Goal: Information Seeking & Learning: Find specific fact

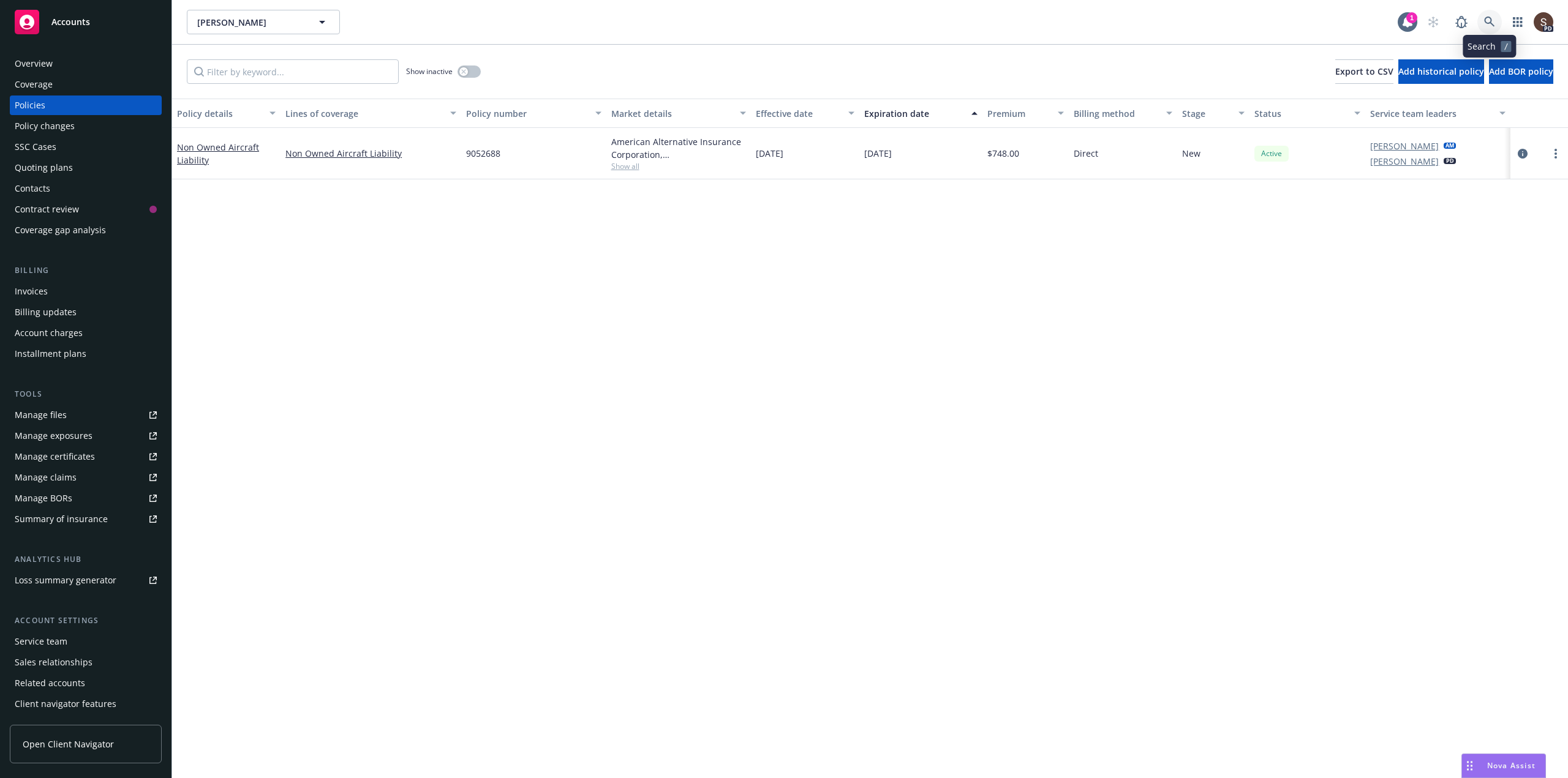
click at [1491, 13] on link at bounding box center [1489, 22] width 24 height 24
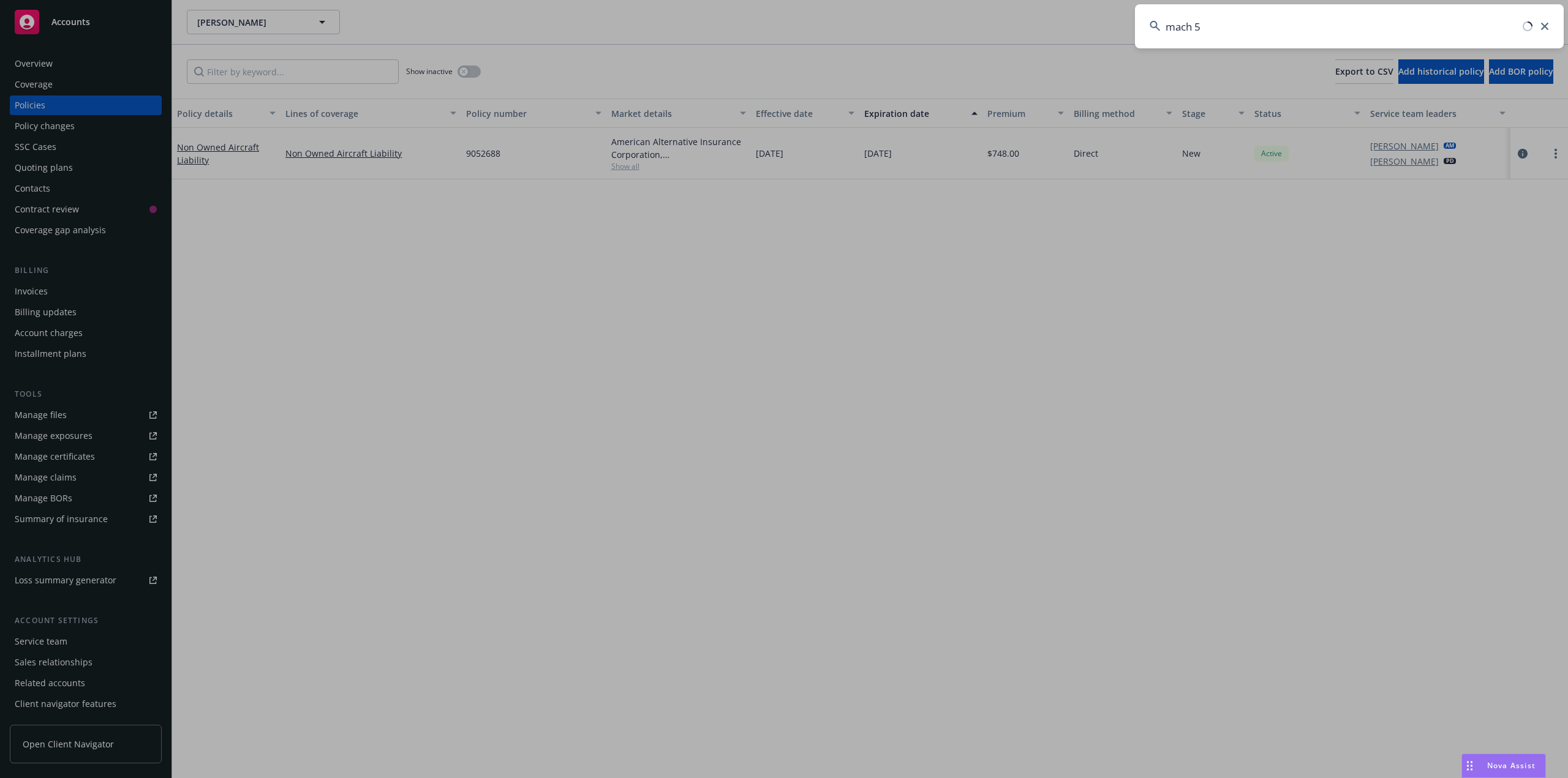
type input "mach 5"
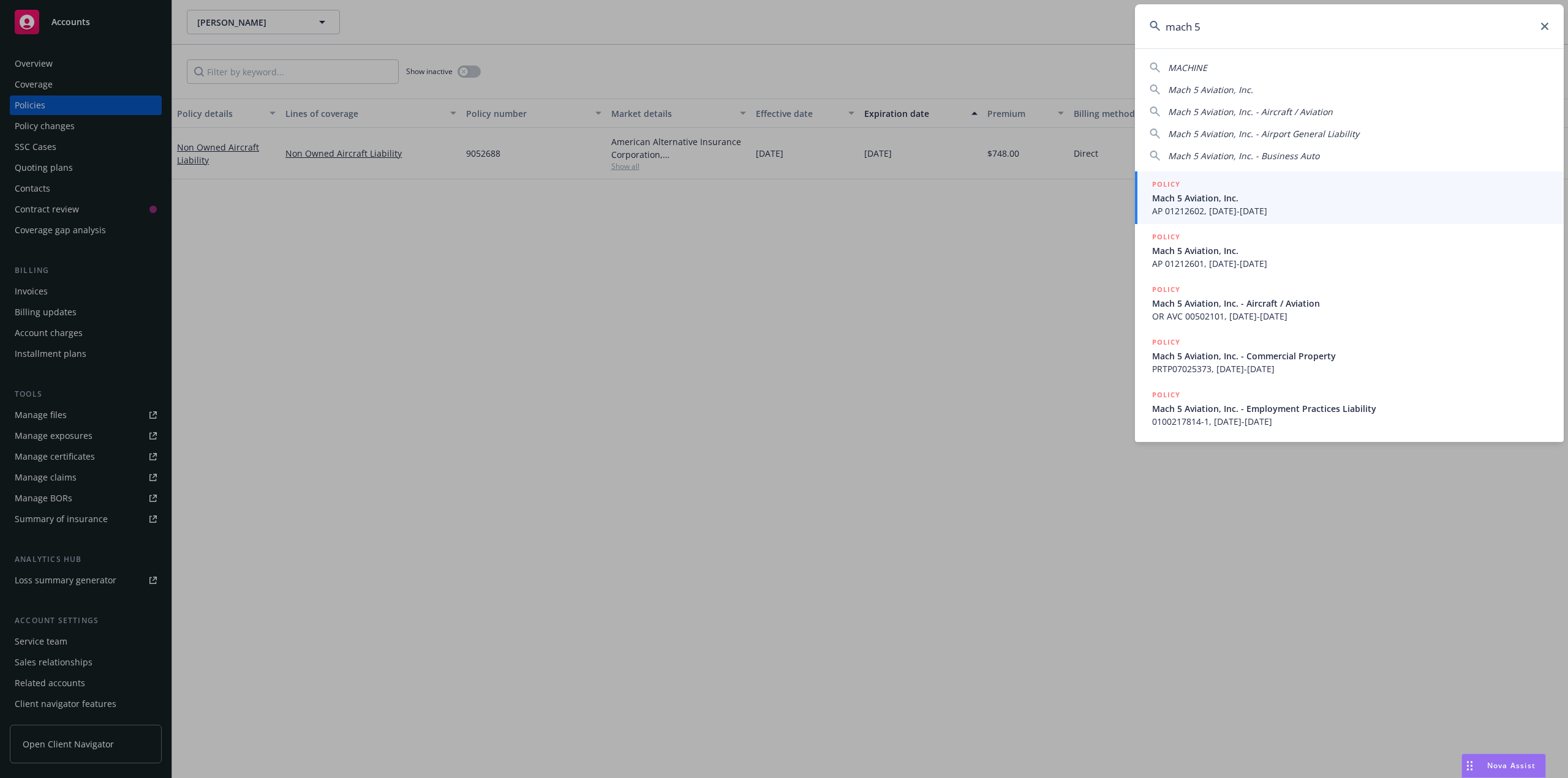
click at [1209, 192] on span "Mach 5 Aviation, Inc." at bounding box center [1351, 198] width 397 height 13
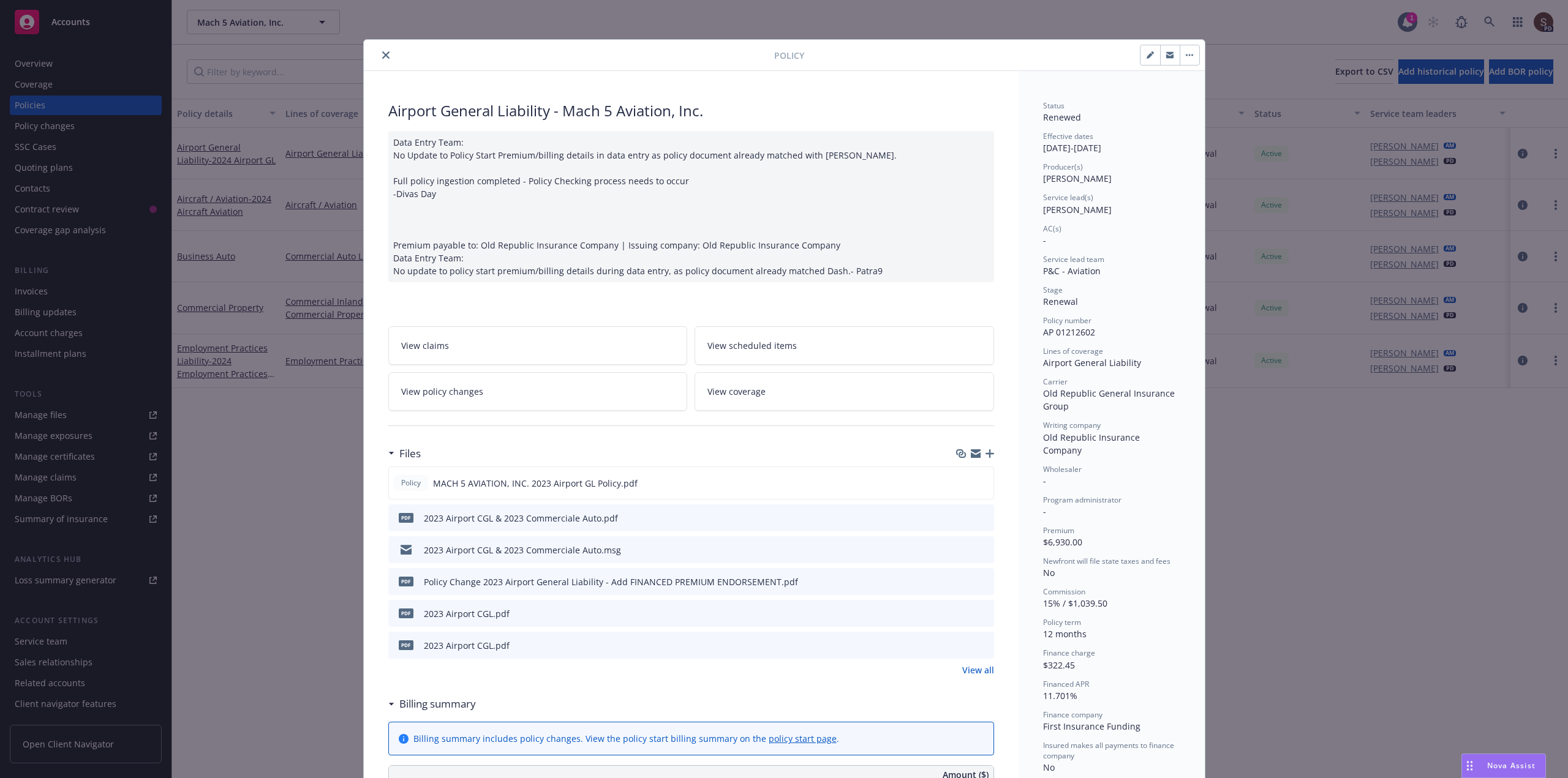
click at [381, 59] on button "close" at bounding box center [386, 55] width 14 height 14
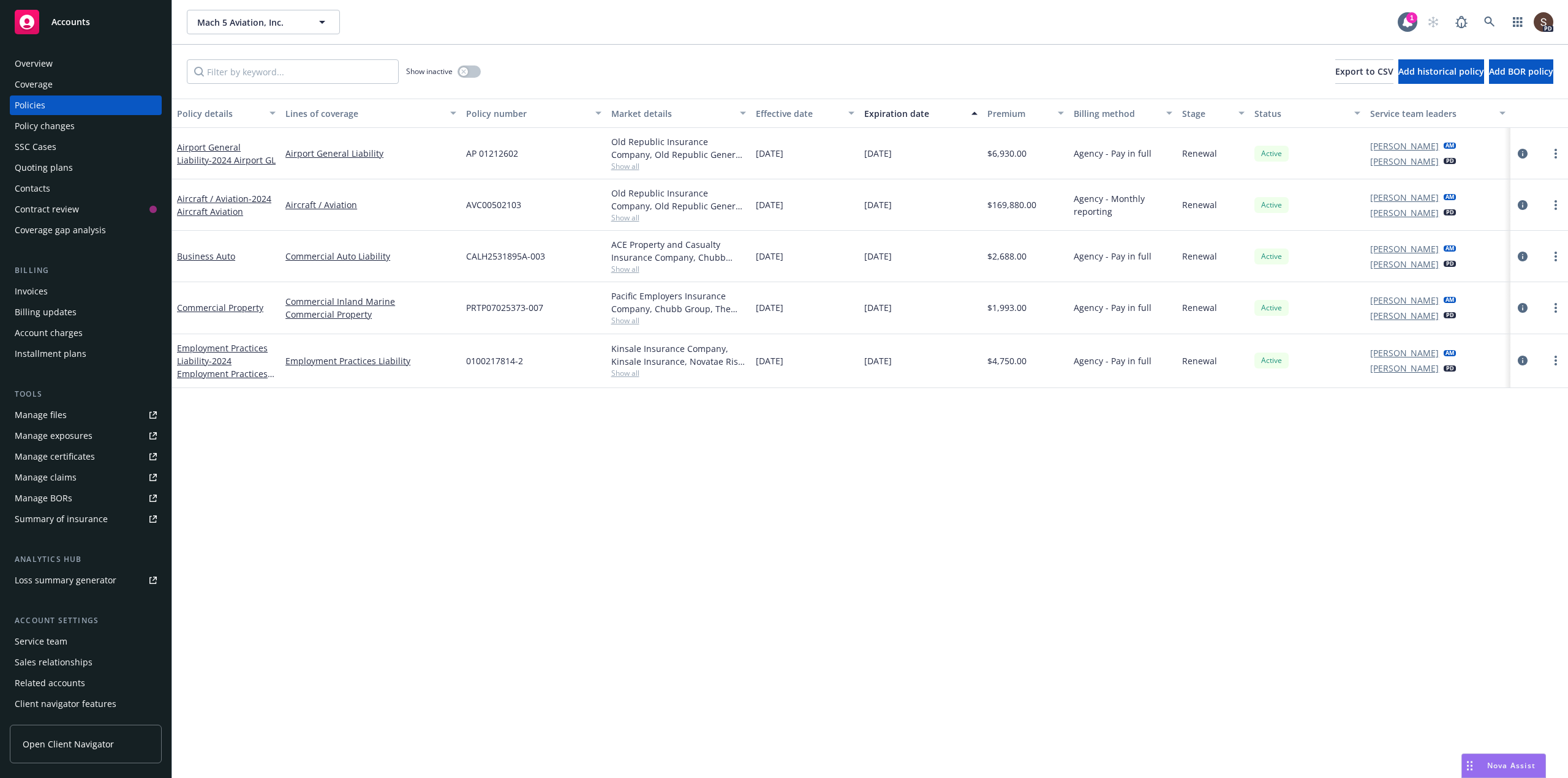
click at [38, 167] on div "Quoting plans" at bounding box center [43, 168] width 58 height 19
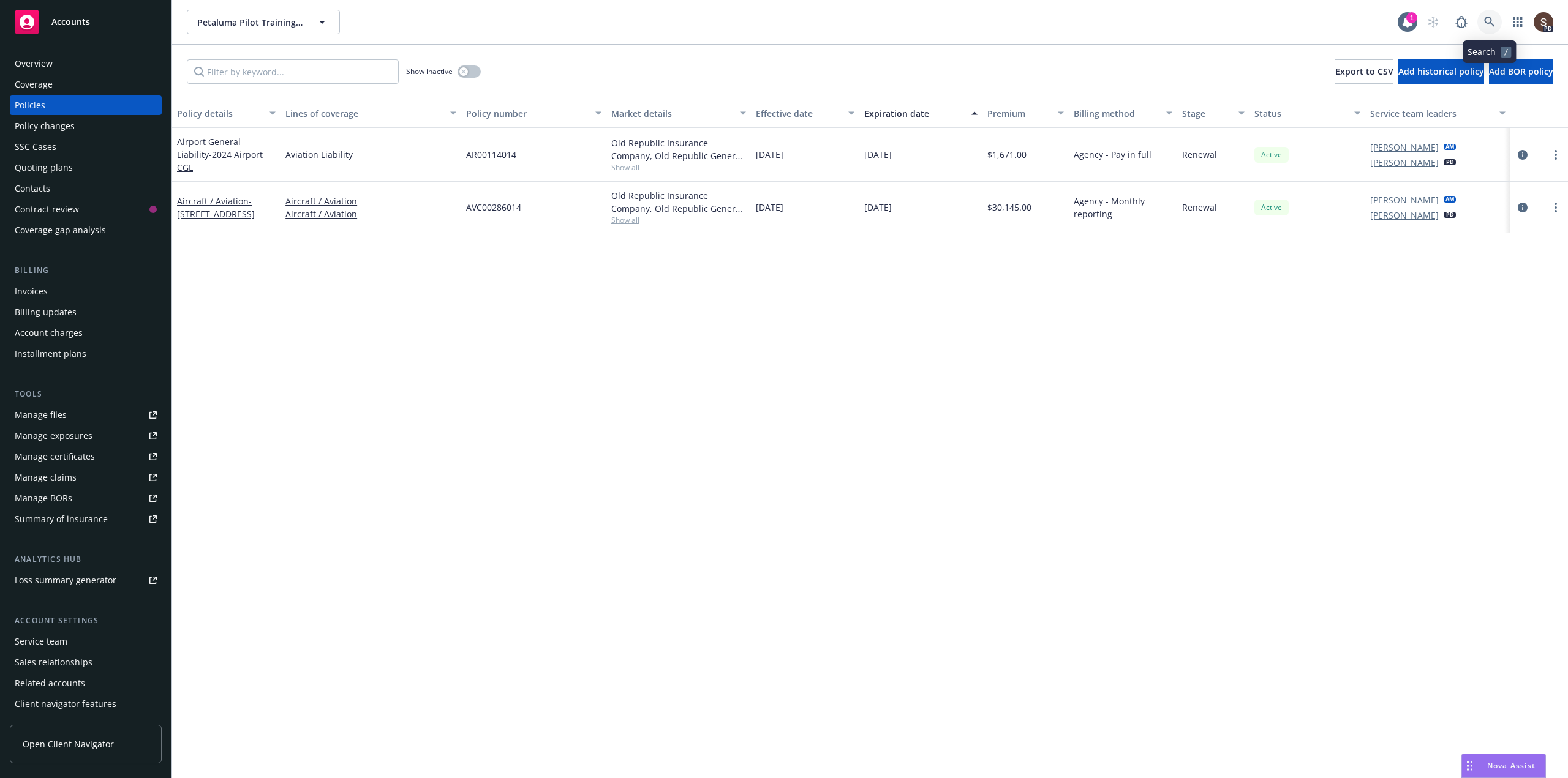
click at [1488, 19] on icon at bounding box center [1490, 22] width 11 height 11
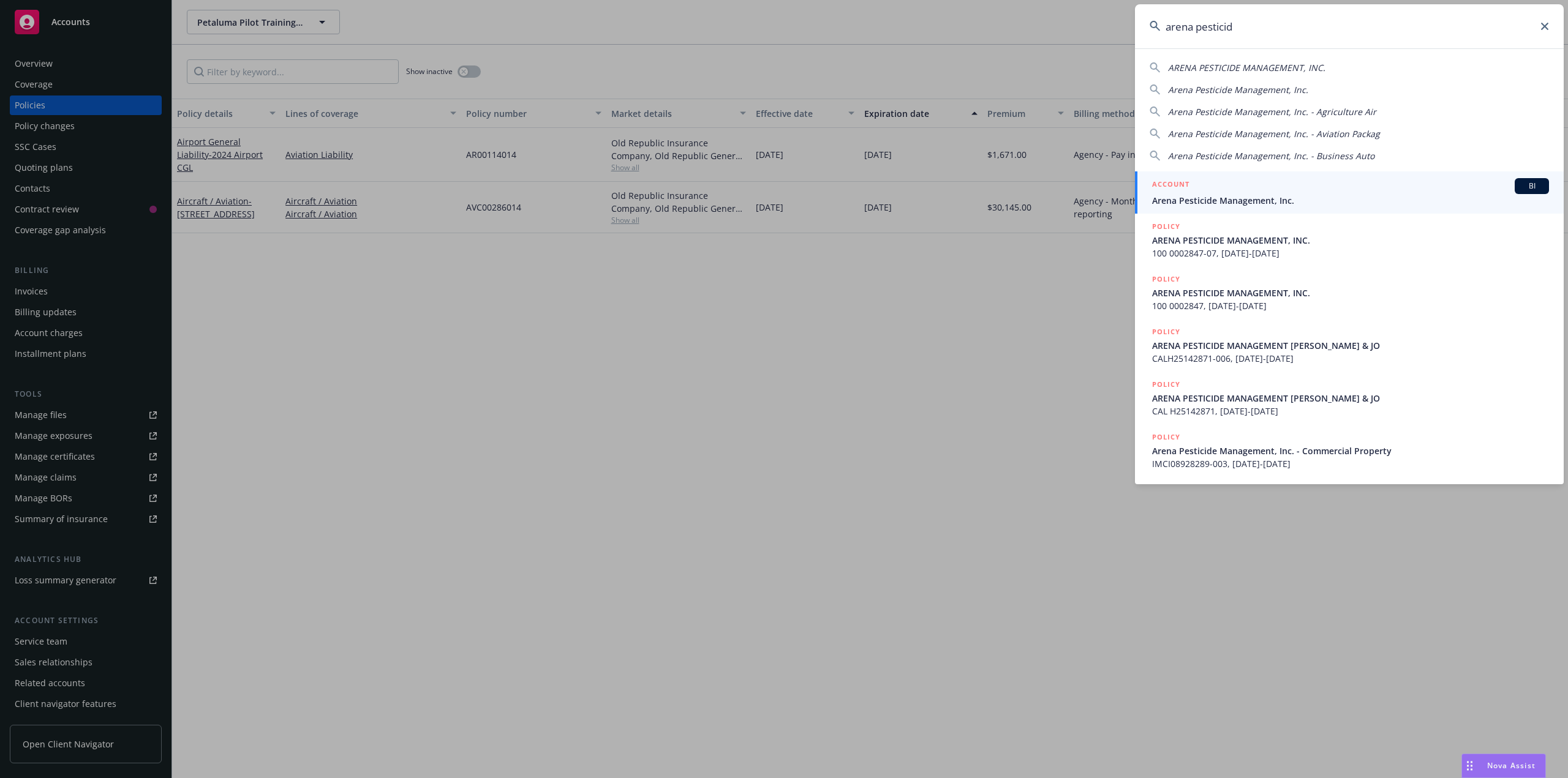
type input "arena pesticide"
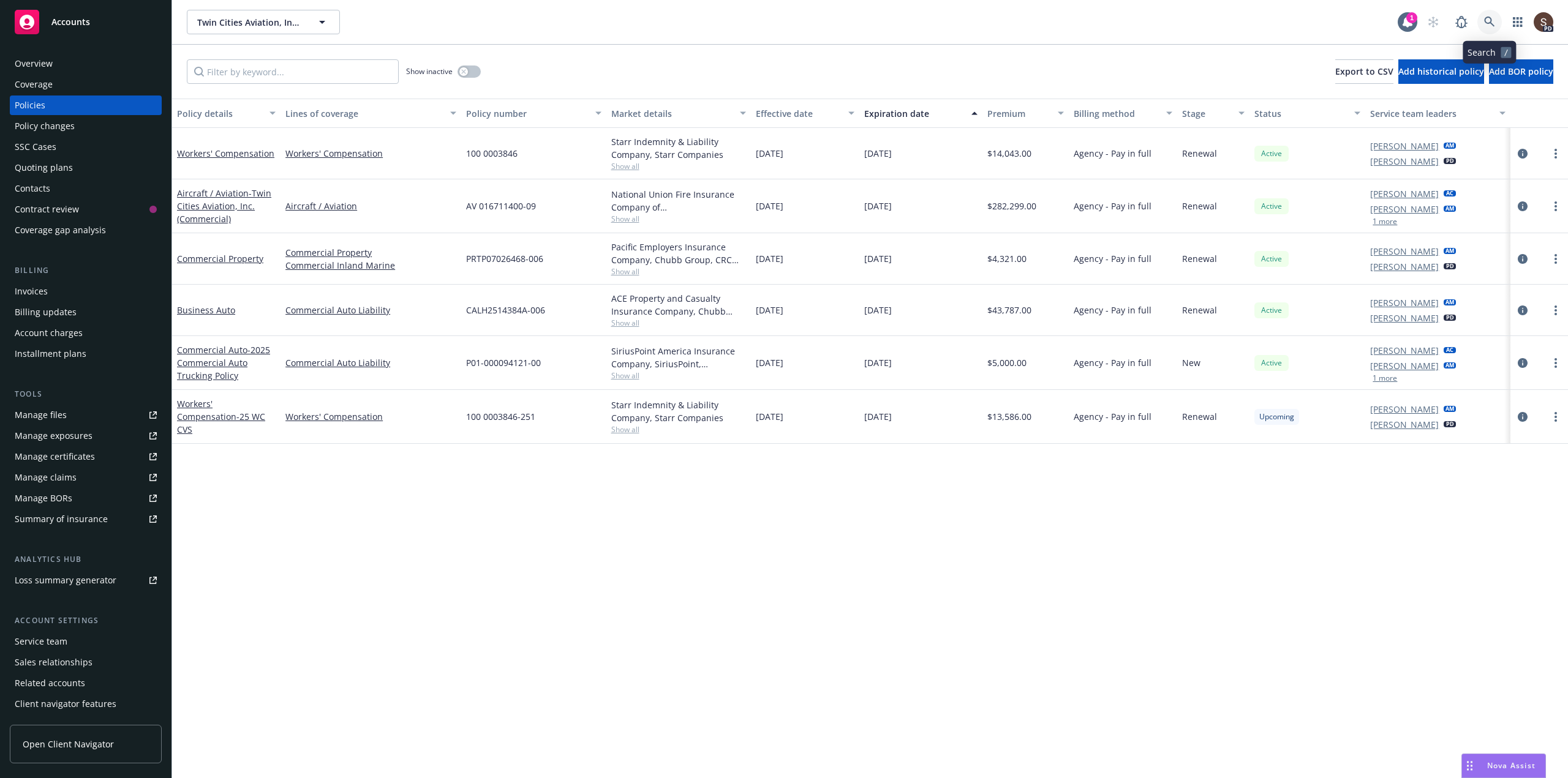
click at [1485, 26] on icon at bounding box center [1490, 22] width 11 height 11
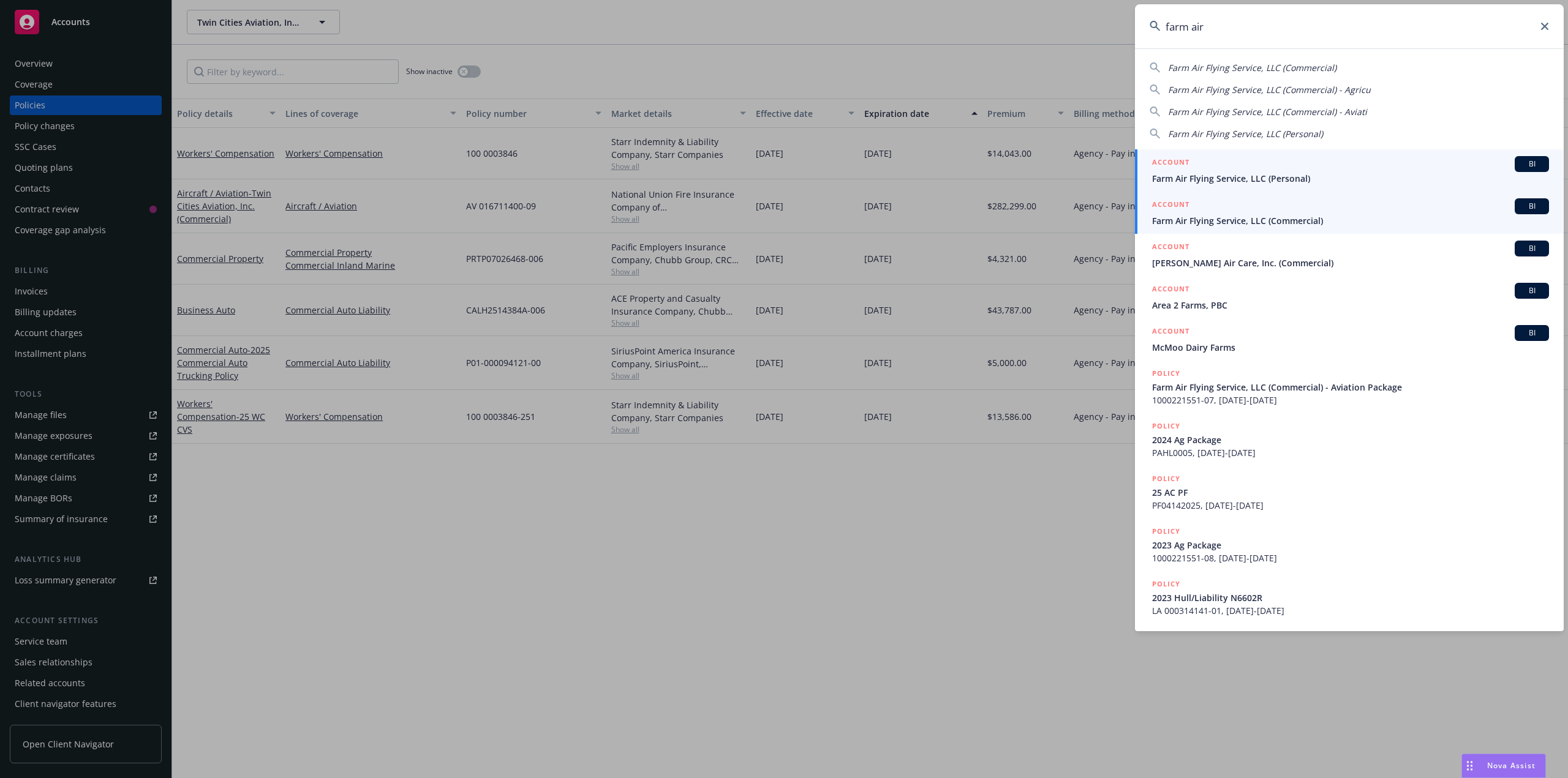
type input "farm air"
click at [1282, 217] on span "Farm Air Flying Service, LLC (Commercial)" at bounding box center [1351, 220] width 397 height 13
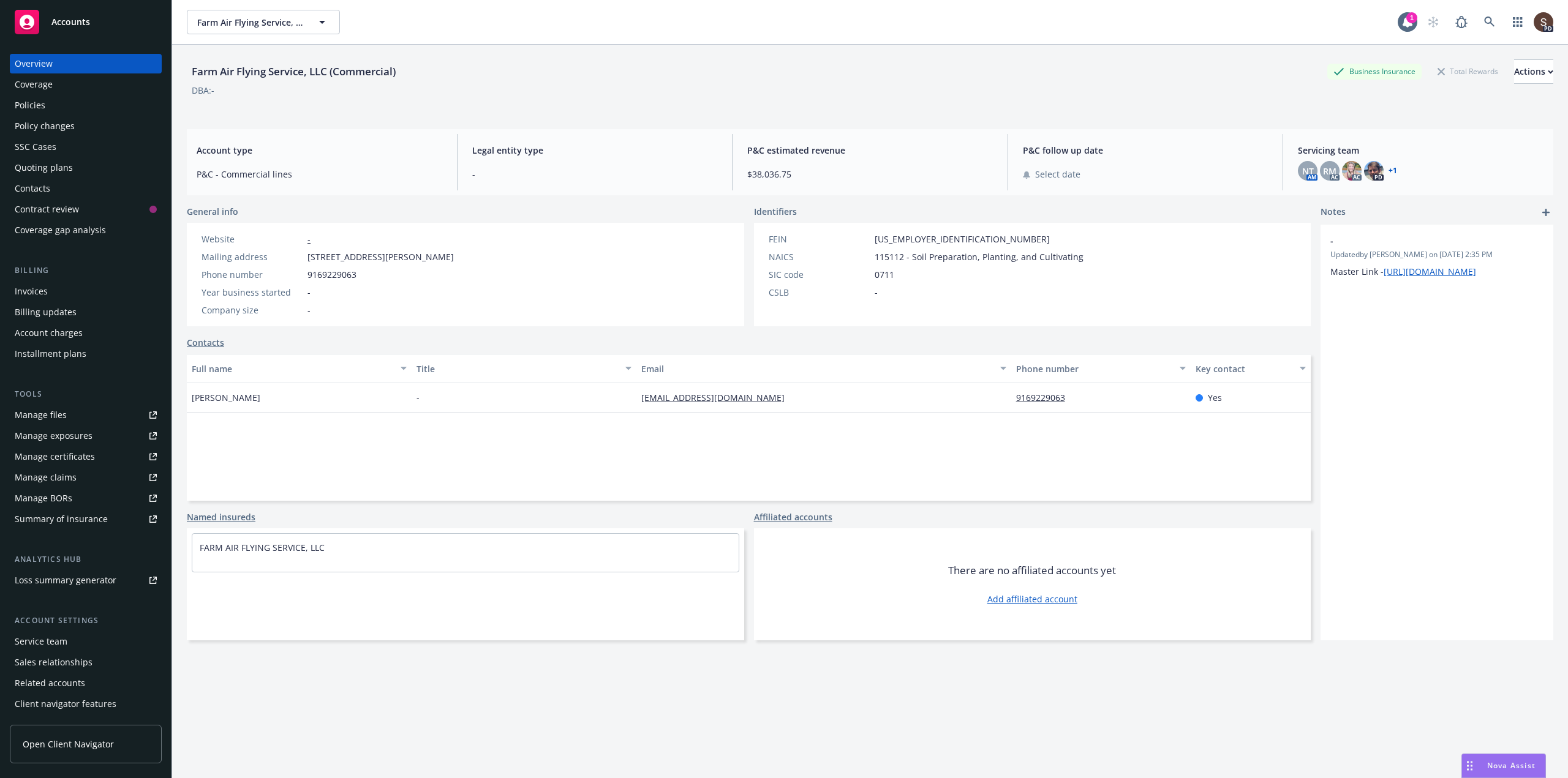
click at [38, 105] on div "Policies" at bounding box center [30, 105] width 31 height 19
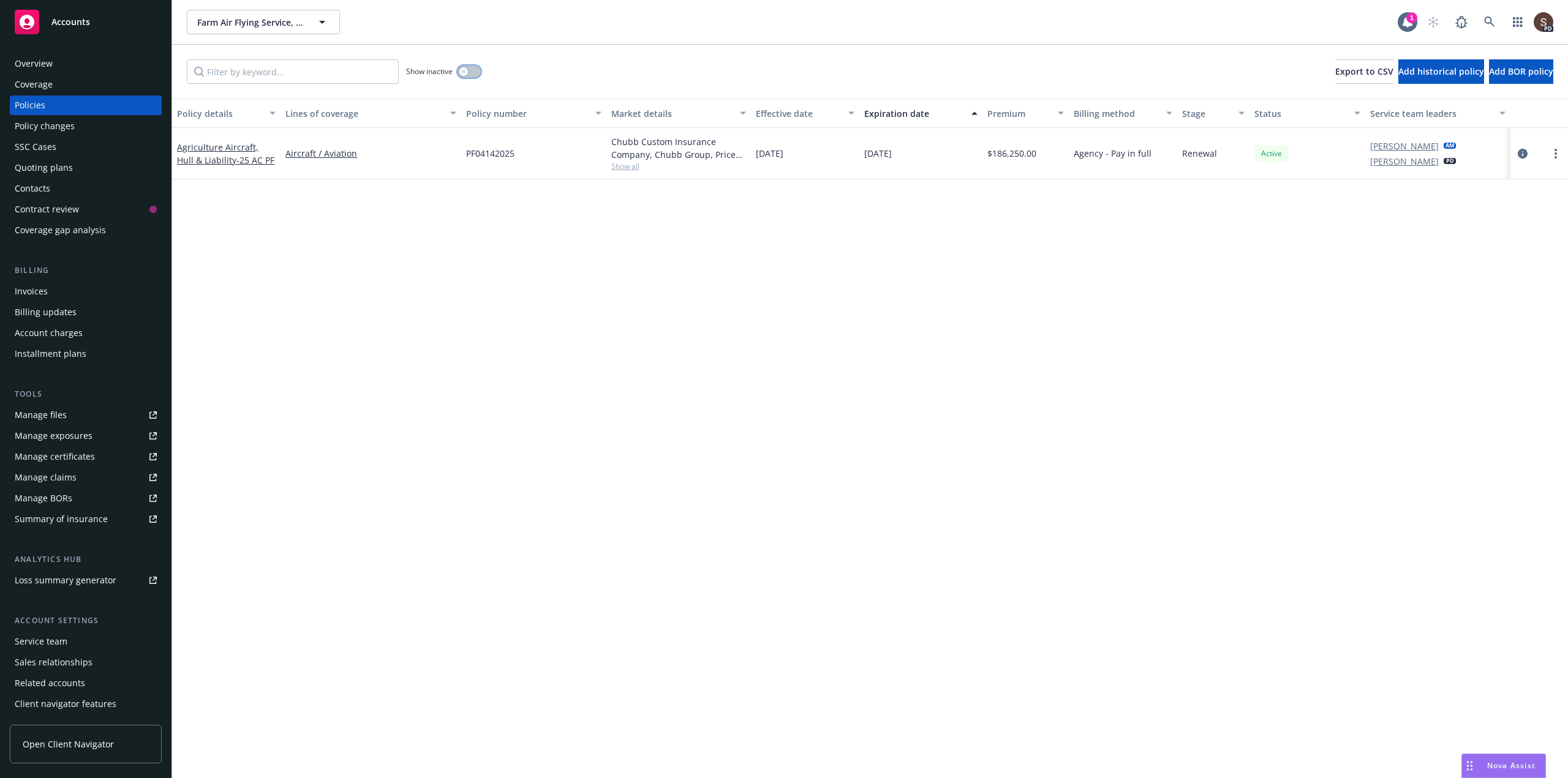
click at [473, 70] on button "button" at bounding box center [469, 72] width 23 height 13
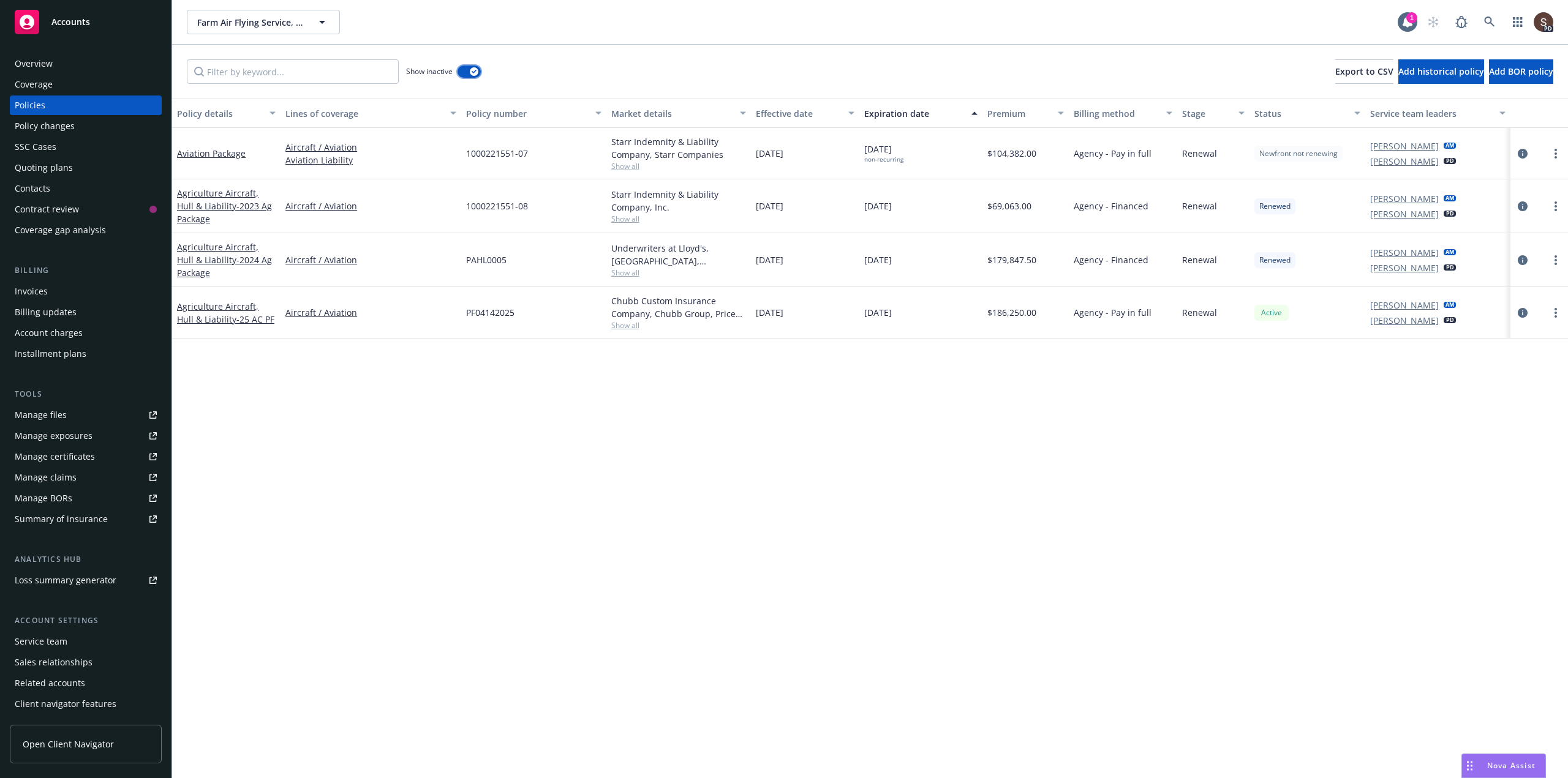
click at [460, 72] on button "button" at bounding box center [469, 72] width 23 height 13
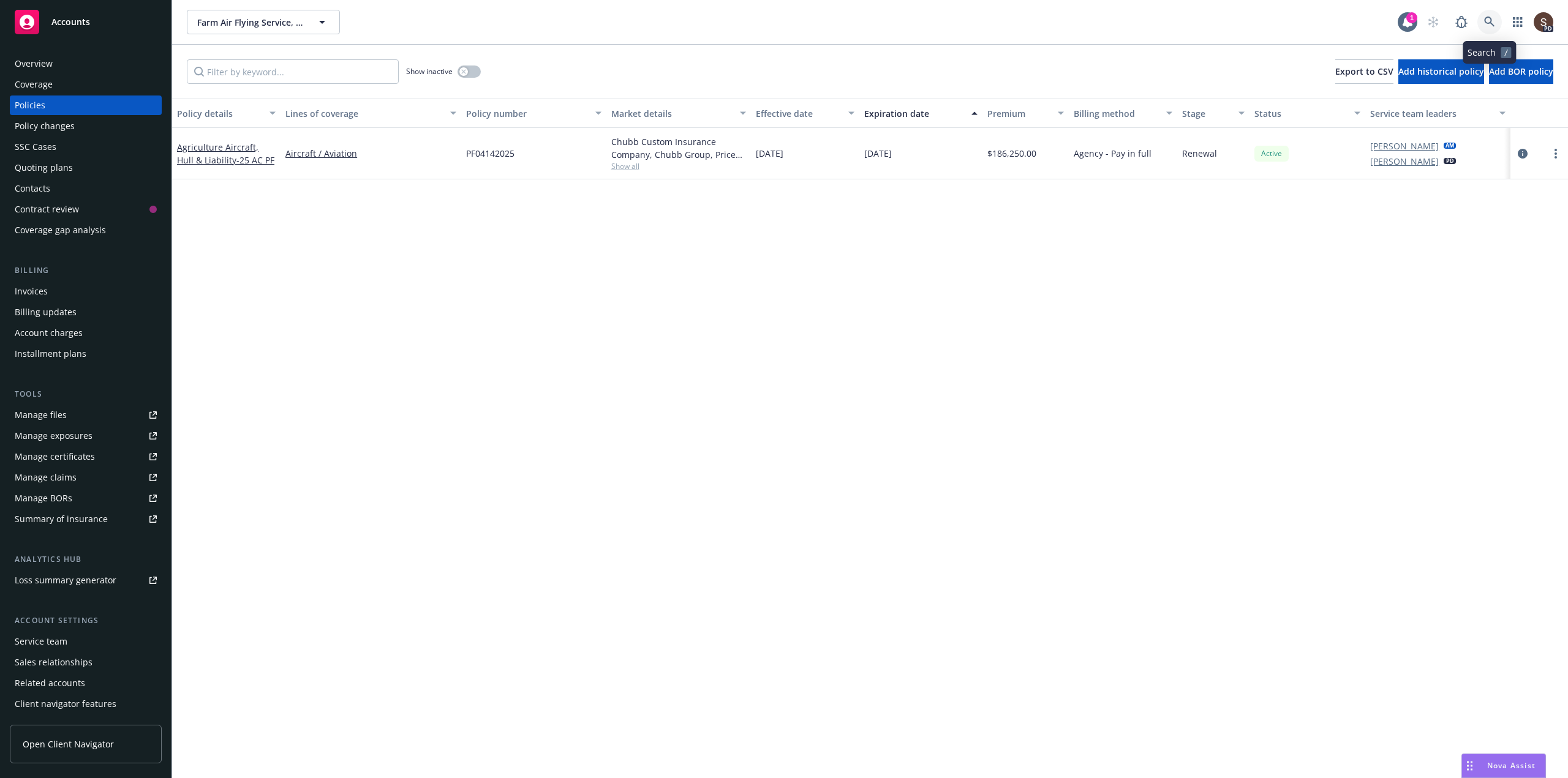
click at [1490, 15] on link at bounding box center [1489, 22] width 24 height 24
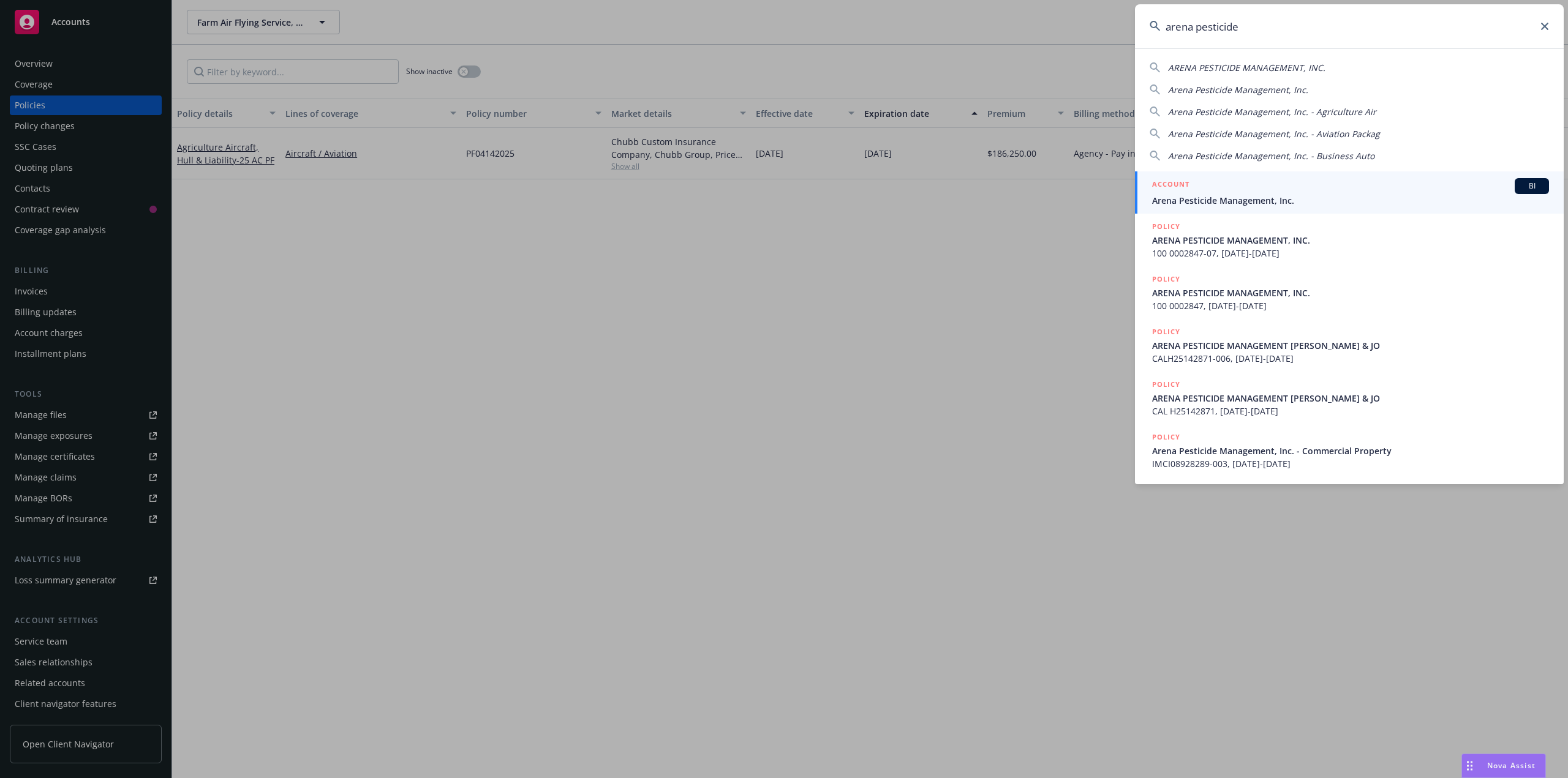
type input "arena pesticide"
click at [1219, 192] on div "ACCOUNT BI" at bounding box center [1351, 186] width 397 height 16
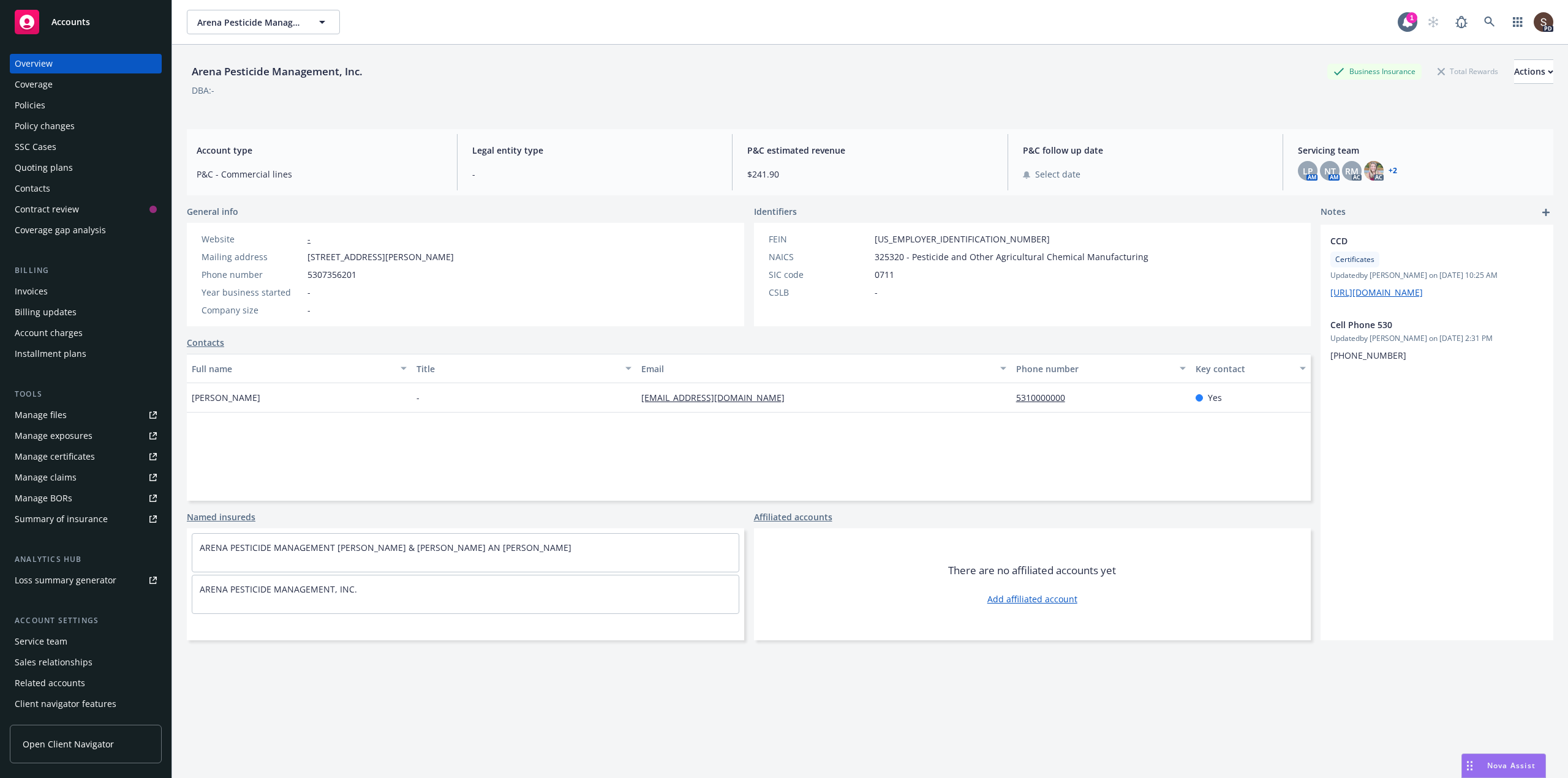
click at [38, 103] on div "Policies" at bounding box center [30, 105] width 31 height 19
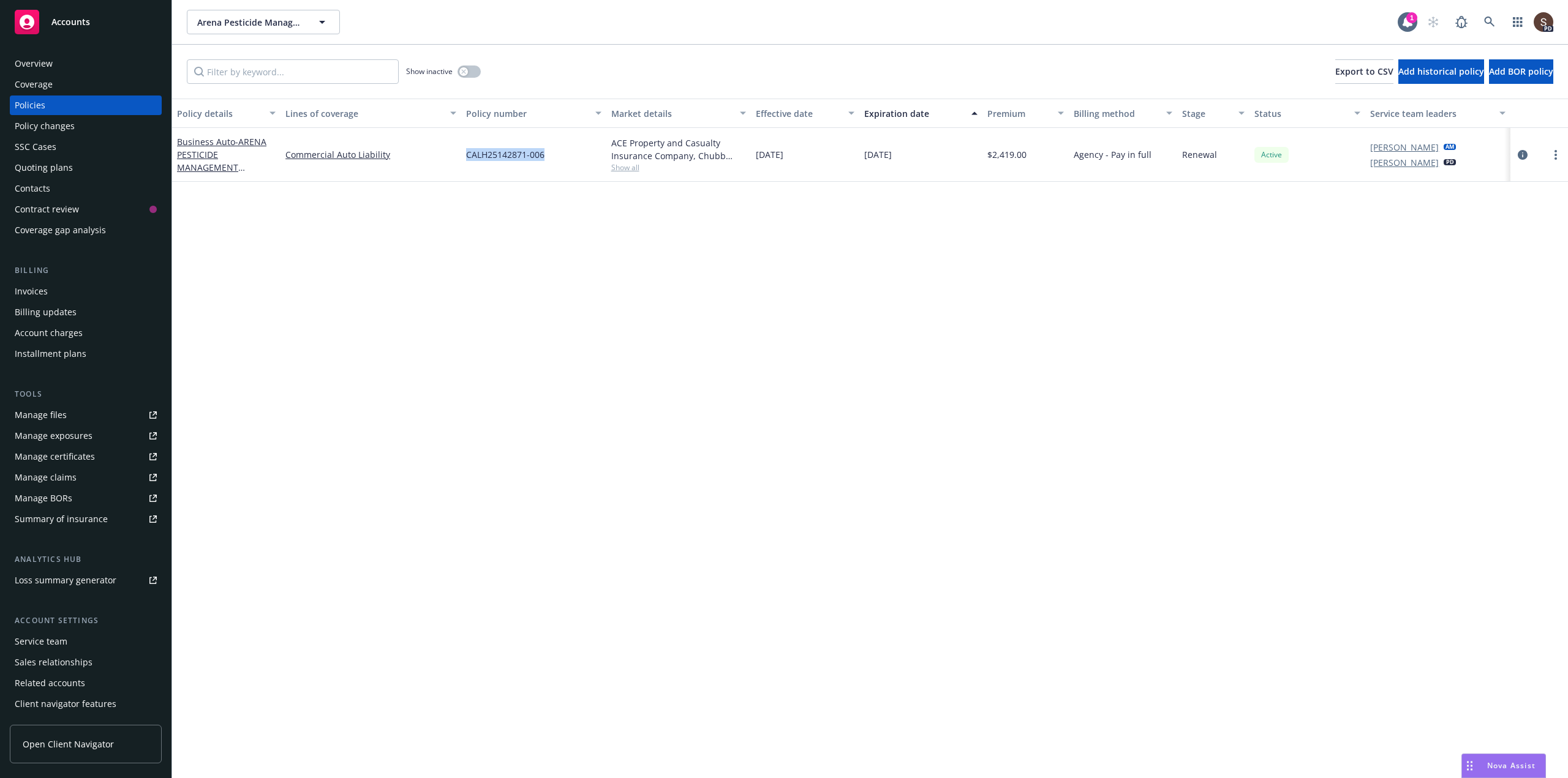
drag, startPoint x: 465, startPoint y: 159, endPoint x: 552, endPoint y: 161, distance: 87.0
click at [552, 161] on div "CALH25142871-006" at bounding box center [533, 155] width 144 height 54
copy span "CALH25142871-006"
click at [43, 418] on div "Manage files" at bounding box center [40, 415] width 52 height 19
